Goal: Find specific page/section: Find specific page/section

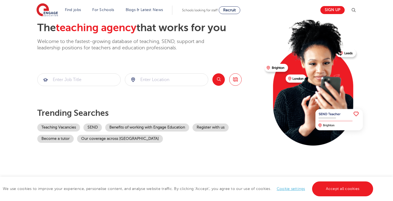
scroll to position [33, 0]
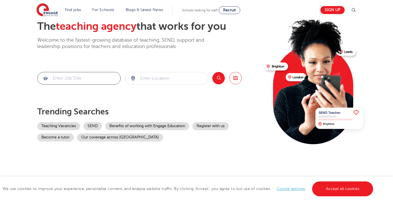
click at [78, 77] on input "search" at bounding box center [79, 78] width 83 height 12
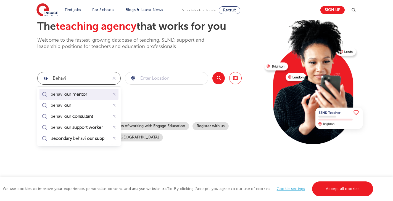
click at [64, 93] on mark "our mentor" at bounding box center [76, 94] width 25 height 7
type input "behaviour mentor"
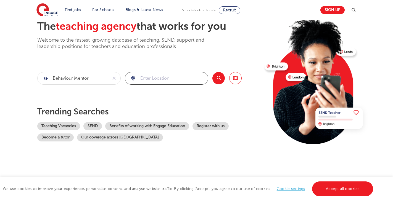
click at [160, 78] on input "search" at bounding box center [166, 78] width 83 height 12
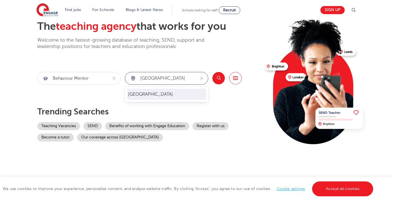
click at [176, 93] on li "[GEOGRAPHIC_DATA]" at bounding box center [166, 94] width 79 height 11
type input "[GEOGRAPHIC_DATA]"
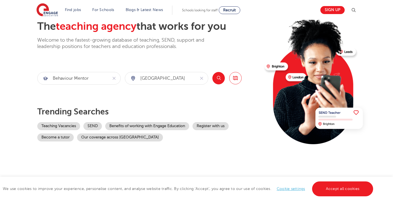
click at [220, 78] on button "Search" at bounding box center [218, 78] width 12 height 12
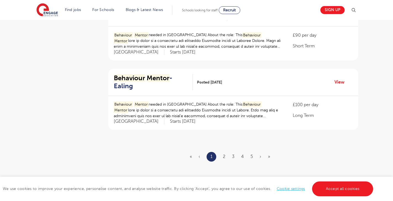
scroll to position [635, 0]
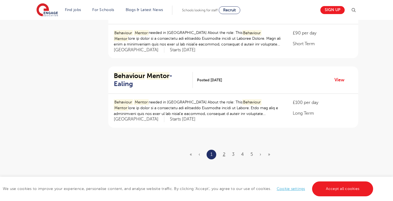
click at [224, 152] on link "2" at bounding box center [224, 154] width 2 height 5
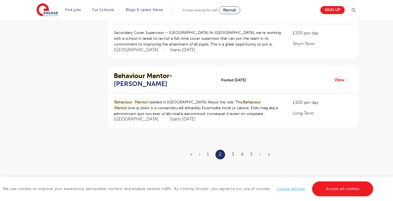
scroll to position [0, 0]
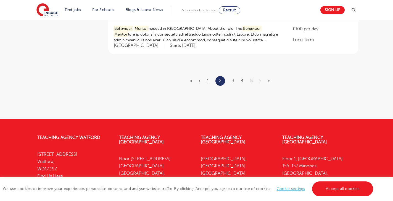
scroll to position [721, 0]
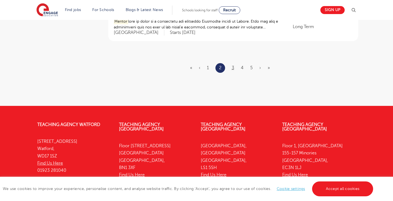
click at [233, 65] on link "3" at bounding box center [233, 67] width 2 height 5
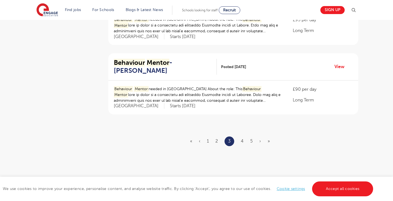
scroll to position [648, 0]
